Goal: Navigation & Orientation: Go to known website

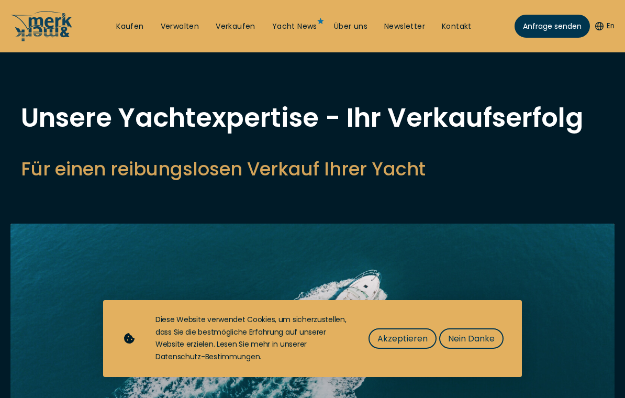
select select "sell"
click at [470, 340] on span "Nein Danke" at bounding box center [471, 338] width 47 height 13
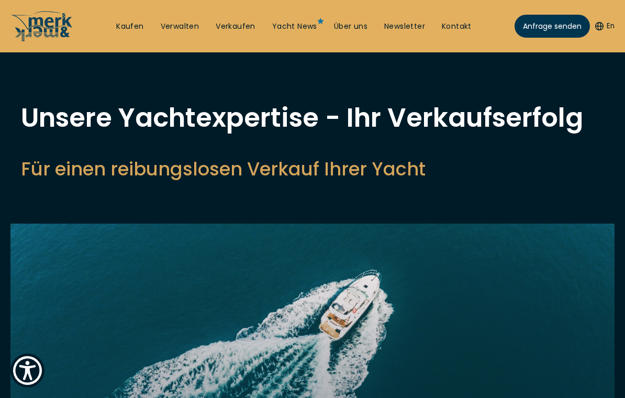
click at [135, 26] on link "Kaufen" at bounding box center [129, 26] width 27 height 10
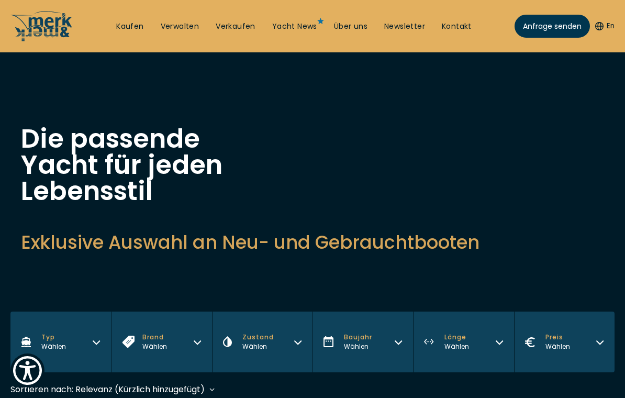
click at [246, 26] on link "Verkaufen" at bounding box center [236, 26] width 40 height 10
select select "sell"
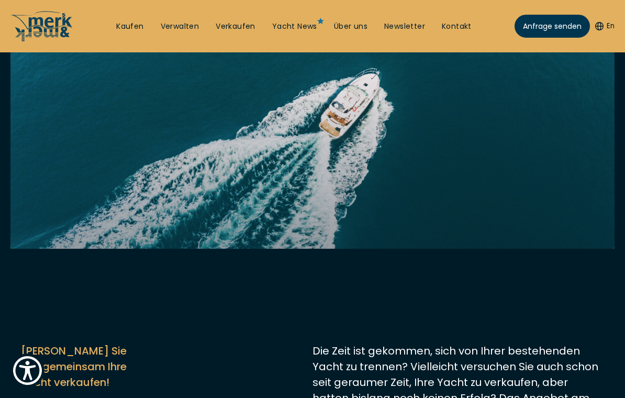
scroll to position [194, 0]
